Goal: Navigation & Orientation: Find specific page/section

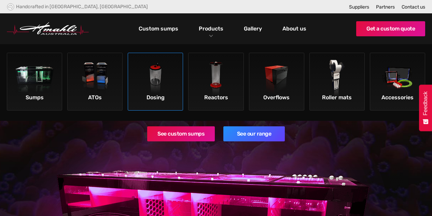
click at [158, 79] on img at bounding box center [155, 79] width 39 height 39
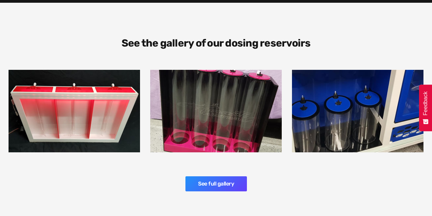
scroll to position [1060, 0]
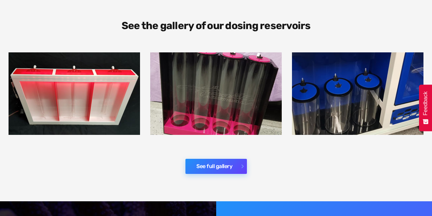
click at [209, 159] on link "See full gallery" at bounding box center [217, 166] width 62 height 15
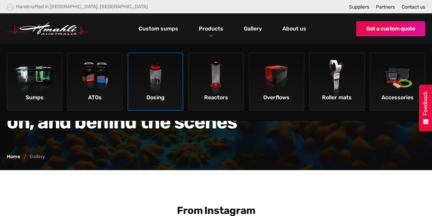
click at [156, 86] on img at bounding box center [155, 79] width 39 height 39
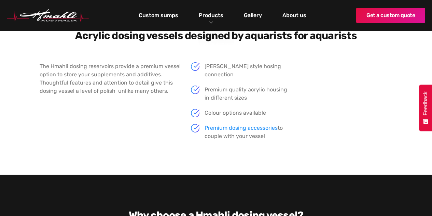
scroll to position [608, 0]
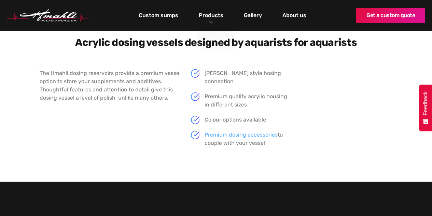
click at [253, 131] on link "Premium dosing accessories" at bounding box center [241, 134] width 73 height 6
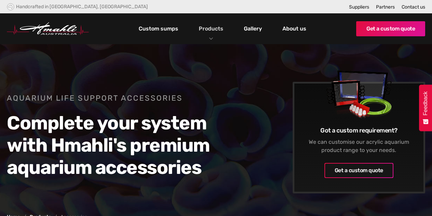
click at [212, 27] on link "Products" at bounding box center [211, 29] width 28 height 10
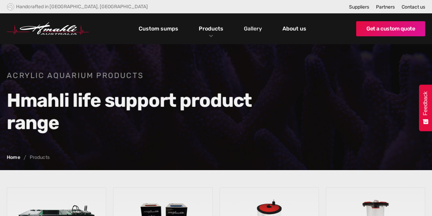
click at [250, 27] on link "Gallery" at bounding box center [253, 29] width 22 height 12
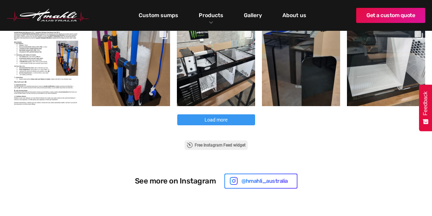
scroll to position [375, 0]
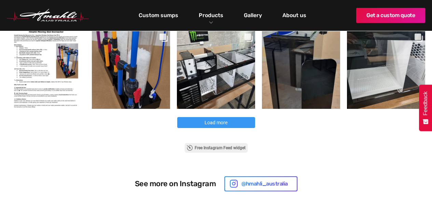
click at [243, 120] on button "Load more" at bounding box center [216, 122] width 78 height 11
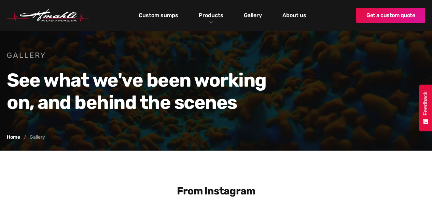
scroll to position [0, 0]
